Goal: Navigation & Orientation: Find specific page/section

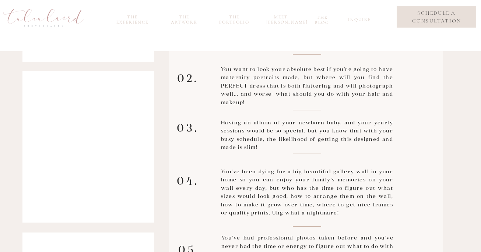
scroll to position [944, 0]
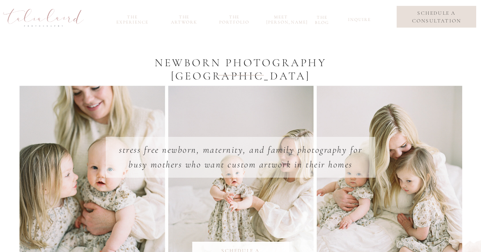
click at [231, 23] on nav "the portfolio" at bounding box center [233, 18] width 35 height 8
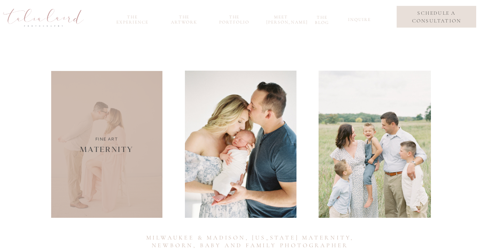
scroll to position [52, 0]
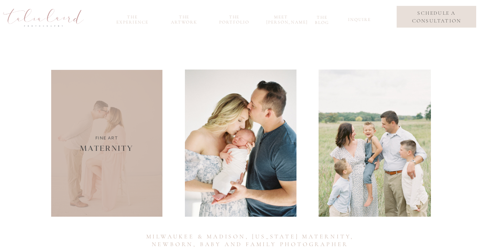
click at [120, 159] on div at bounding box center [106, 143] width 111 height 147
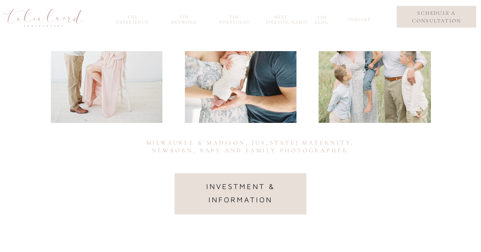
scroll to position [0, 0]
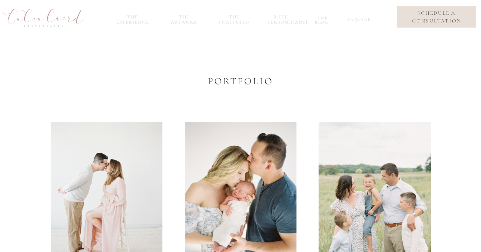
click at [366, 22] on nav "inquire" at bounding box center [358, 21] width 21 height 8
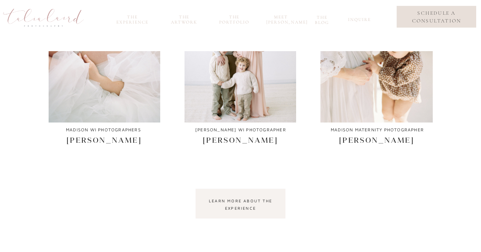
scroll to position [339, 0]
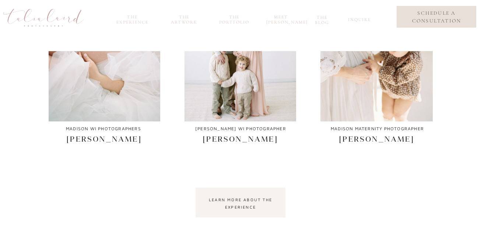
click at [227, 219] on div "the experience the Artwork the portfolio meet talia inquire the blog schedule a…" at bounding box center [240, 30] width 481 height 739
click at [227, 209] on nav "learn more about the experience" at bounding box center [240, 202] width 77 height 13
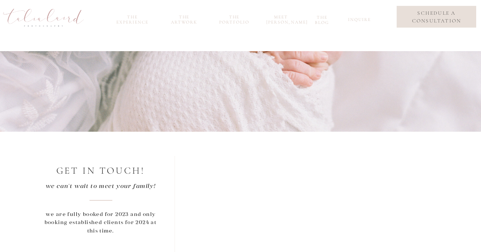
scroll to position [496, 0]
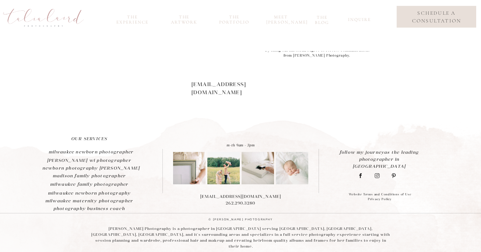
click at [135, 17] on nav "the experience" at bounding box center [132, 18] width 39 height 8
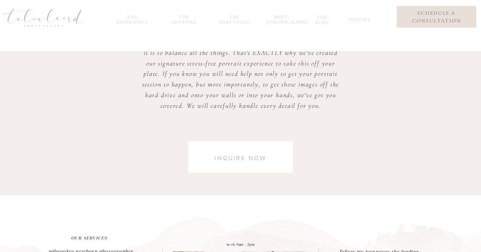
scroll to position [1926, 0]
